Goal: Communication & Community: Connect with others

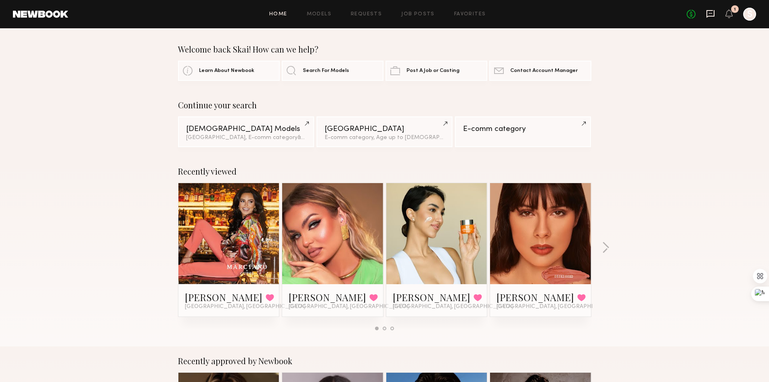
click at [710, 15] on icon at bounding box center [710, 13] width 9 height 9
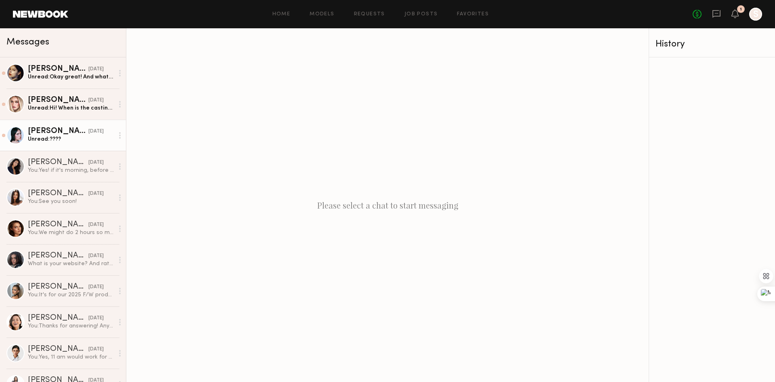
click at [60, 147] on link "Mae B. yesterday Unread: ????" at bounding box center [63, 135] width 126 height 31
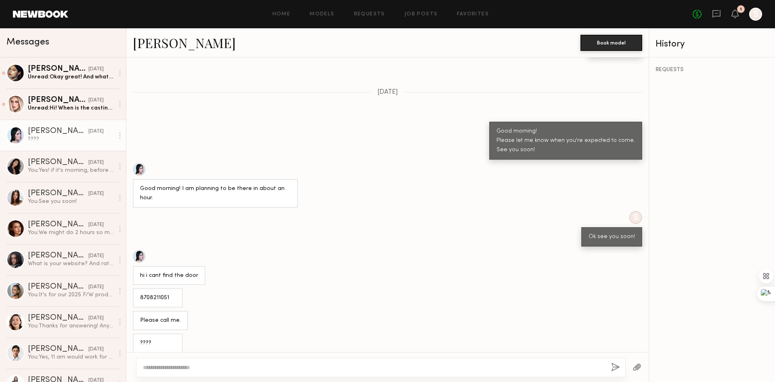
scroll to position [189, 0]
click at [338, 287] on div "8708211051" at bounding box center [387, 296] width 522 height 19
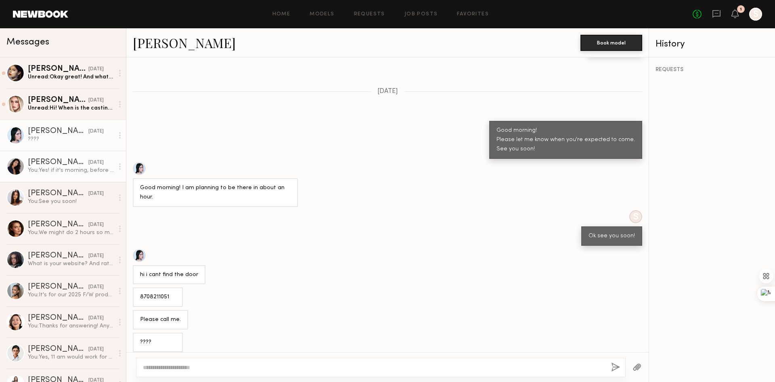
click at [52, 166] on div "Nina S." at bounding box center [58, 162] width 61 height 8
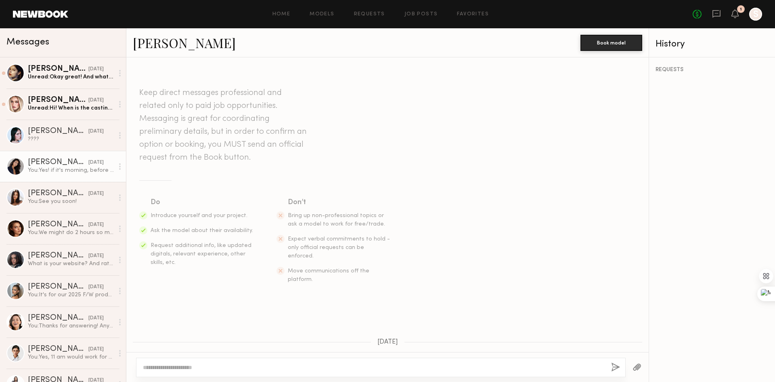
scroll to position [333, 0]
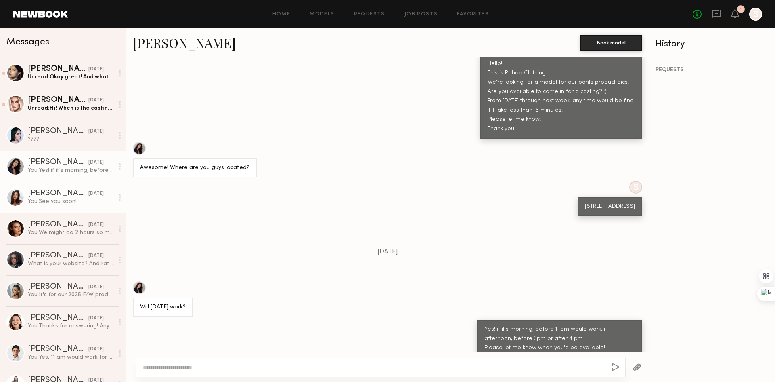
click at [64, 203] on div "You: See you soon!" at bounding box center [71, 201] width 86 height 8
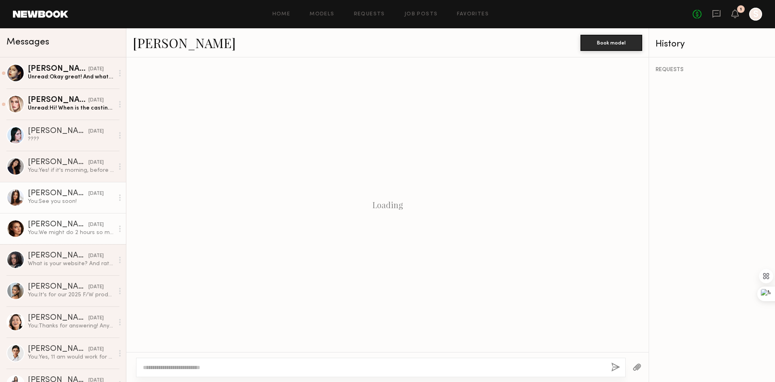
click at [57, 230] on div "You: We might do 2 hours so might not be able to pay $300 for 2 hours unfortuna…" at bounding box center [71, 233] width 86 height 8
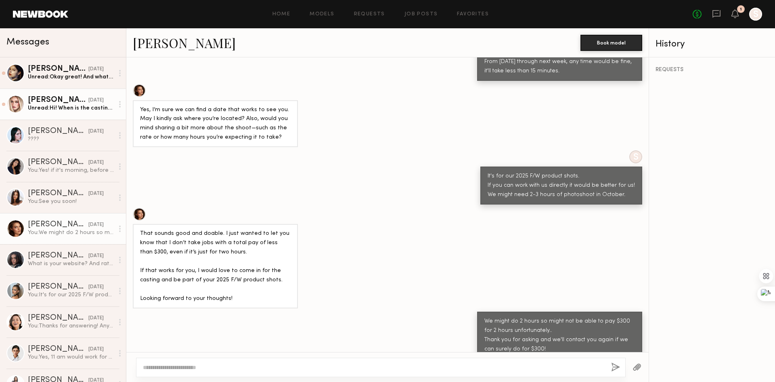
click at [66, 107] on div "Unread: Hi! When is the casting??" at bounding box center [71, 108] width 86 height 8
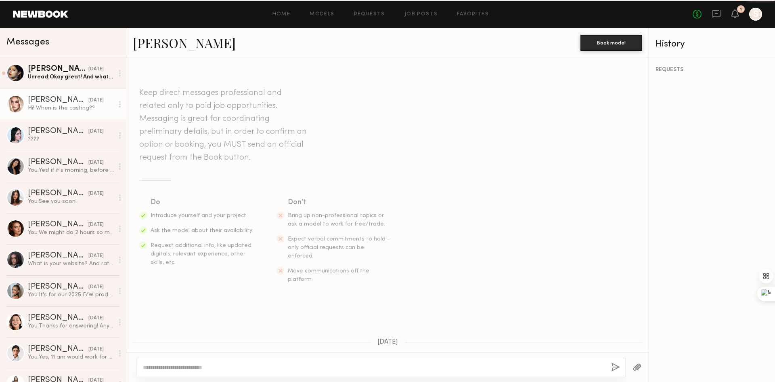
scroll to position [161, 0]
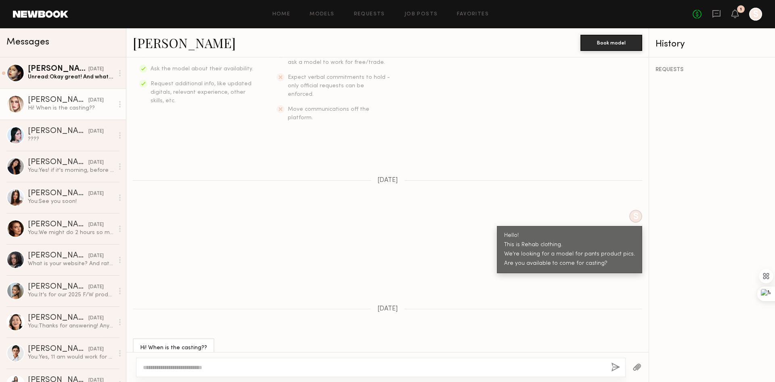
click at [177, 42] on link "Charlotte G." at bounding box center [184, 42] width 103 height 17
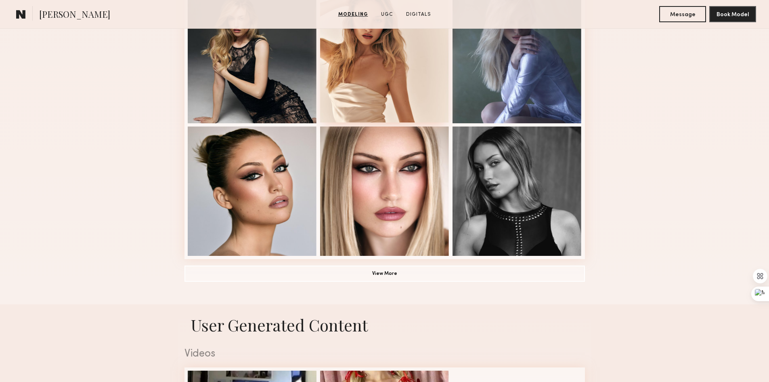
scroll to position [525, 0]
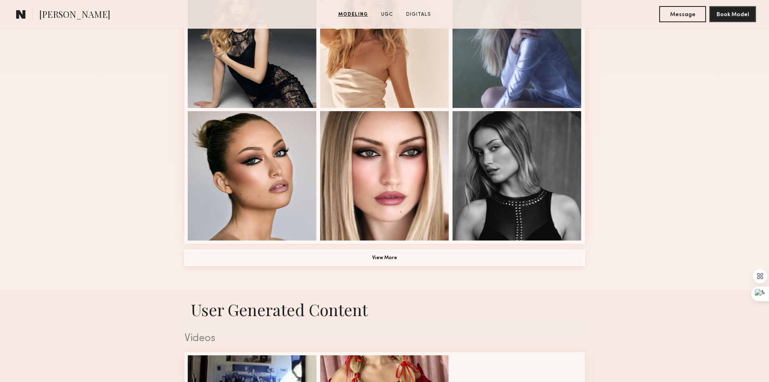
click at [390, 265] on button "View More" at bounding box center [385, 258] width 400 height 16
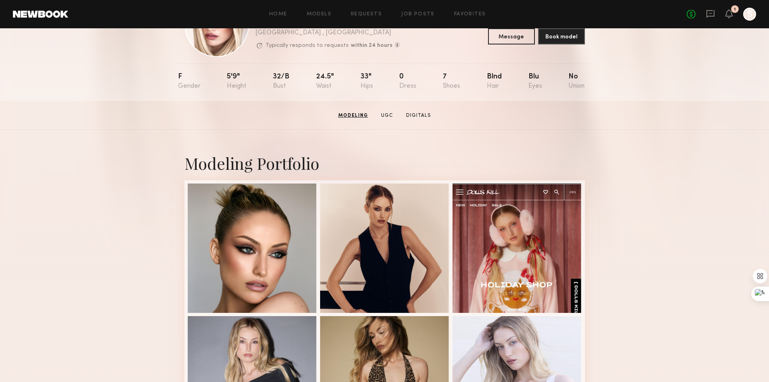
scroll to position [0, 0]
